Goal: Share content

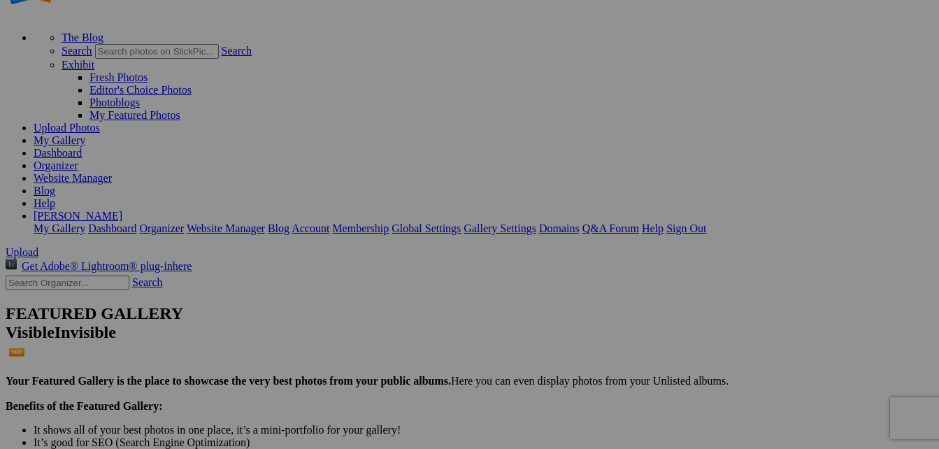
scroll to position [140, 0]
